Goal: Find specific page/section: Find specific page/section

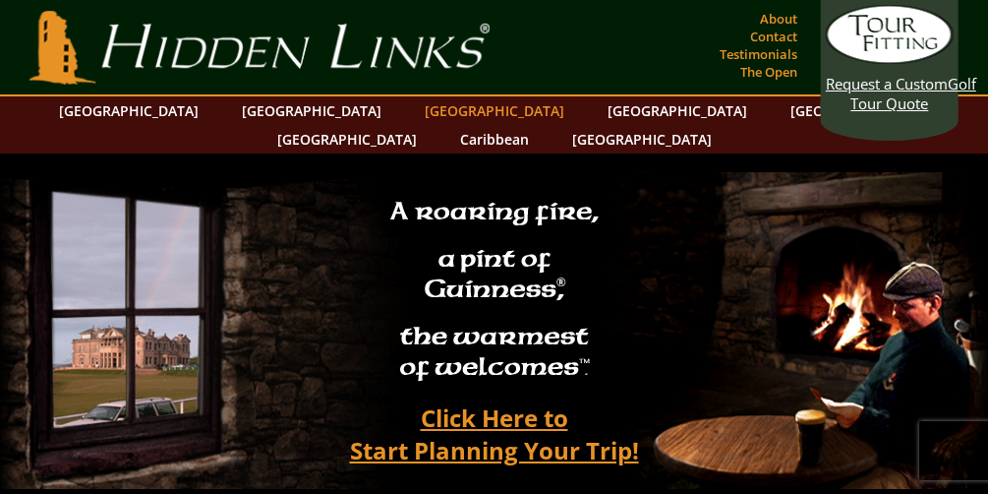
click at [415, 116] on link "[GEOGRAPHIC_DATA]" at bounding box center [494, 110] width 159 height 29
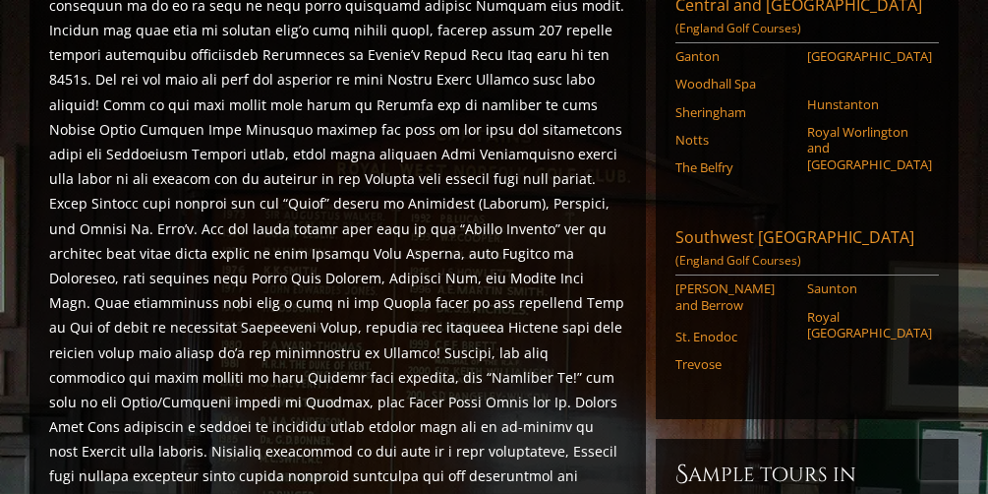
scroll to position [1049, 0]
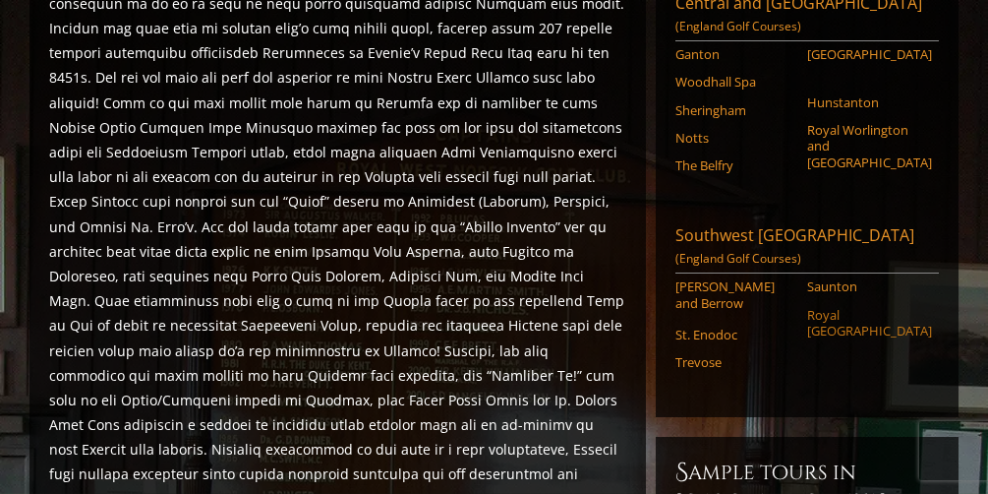
click at [830, 339] on link "Royal [GEOGRAPHIC_DATA]" at bounding box center [866, 323] width 119 height 32
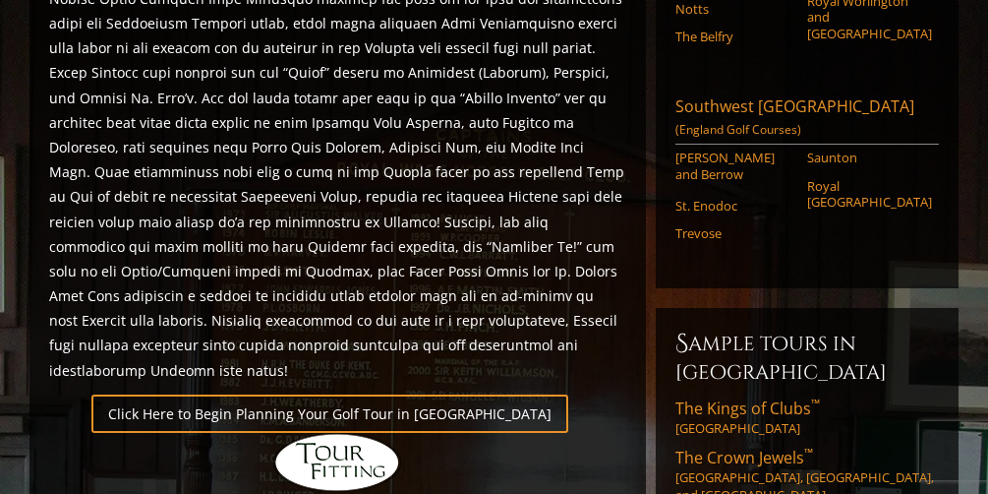
scroll to position [1192, 0]
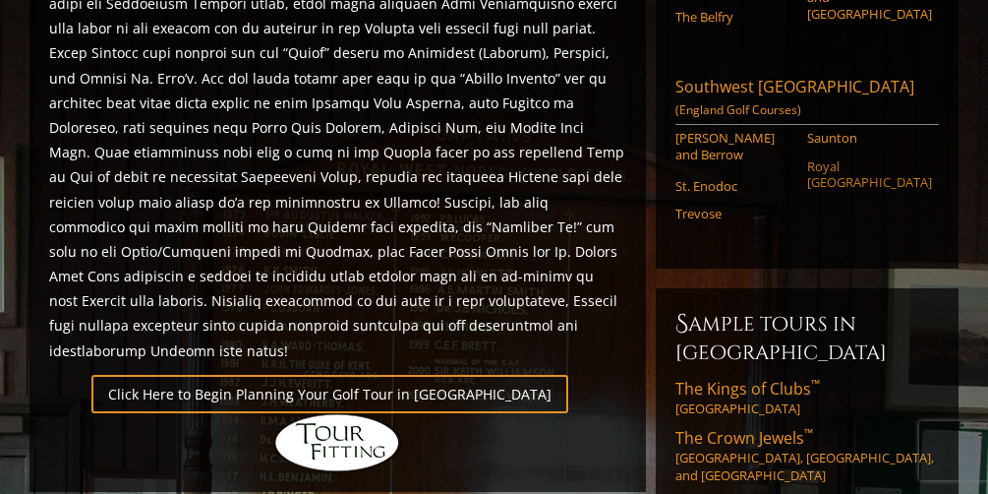
click at [850, 191] on link "Royal [GEOGRAPHIC_DATA]" at bounding box center [866, 174] width 119 height 32
